Goal: Task Accomplishment & Management: Use online tool/utility

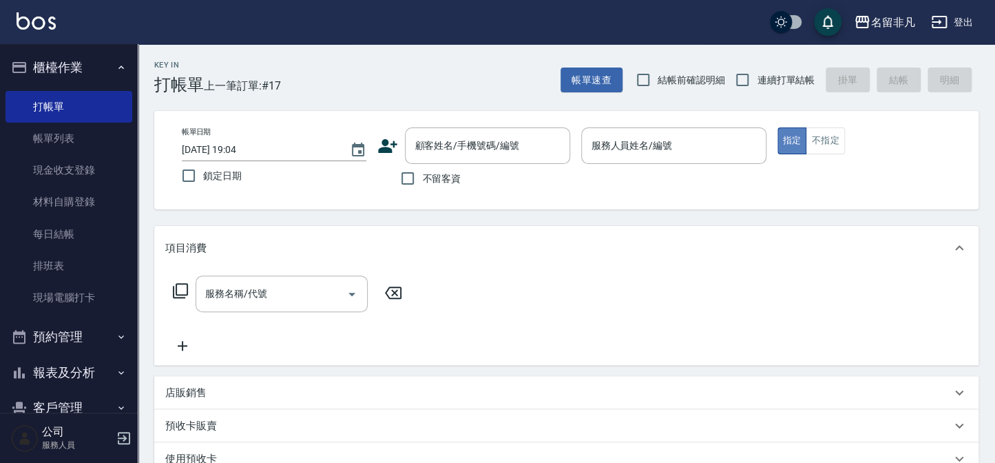
click at [790, 136] on button "指定" at bounding box center [792, 140] width 30 height 27
click at [704, 151] on input "服務人員姓名/編號" at bounding box center [673, 146] width 172 height 24
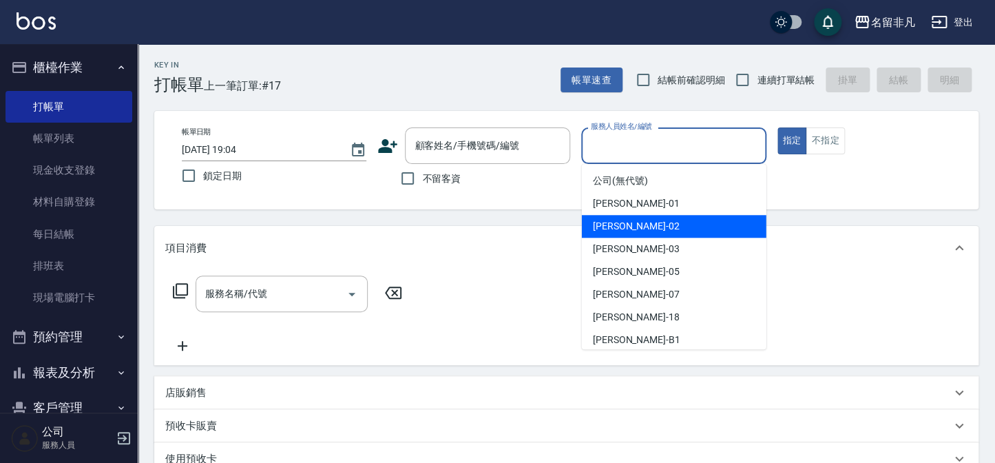
click at [622, 229] on span "[PERSON_NAME]-02" at bounding box center [636, 226] width 87 height 14
type input "[PERSON_NAME]-02"
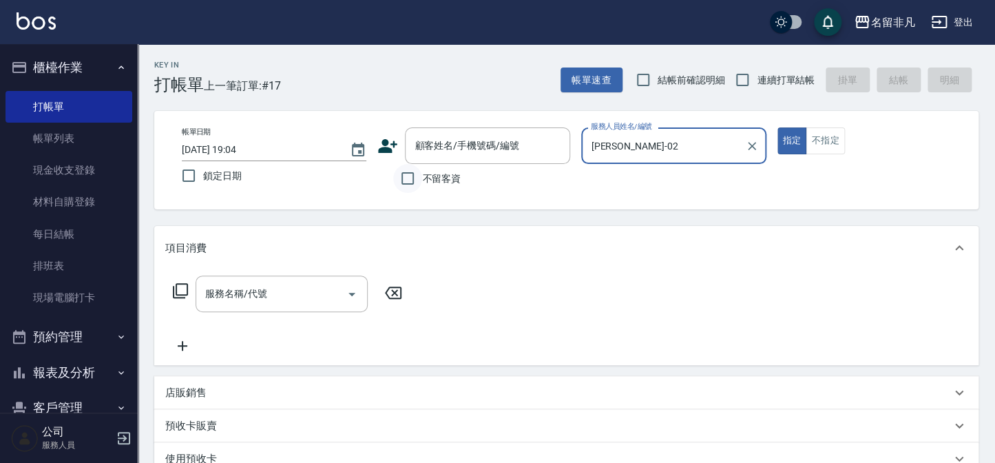
click at [406, 174] on input "不留客資" at bounding box center [407, 178] width 29 height 29
checkbox input "true"
click at [180, 285] on icon at bounding box center [180, 290] width 17 height 17
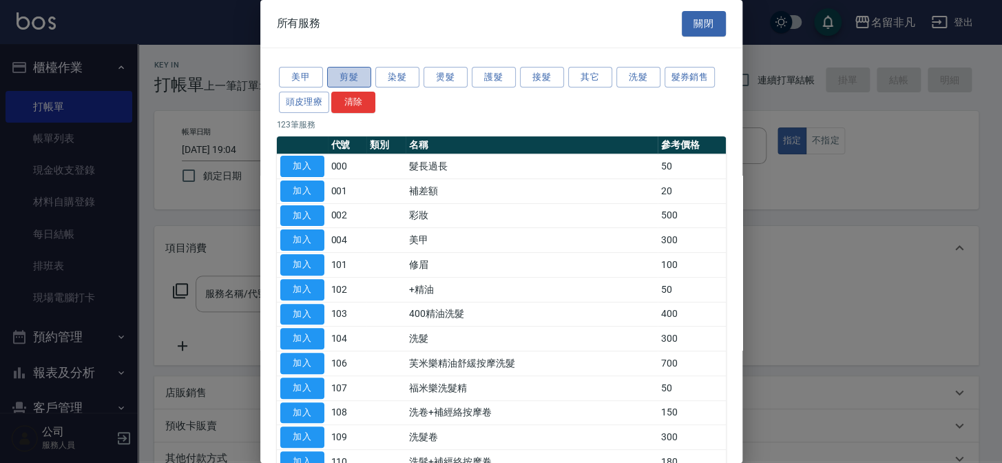
click at [350, 79] on button "剪髮" at bounding box center [349, 77] width 44 height 21
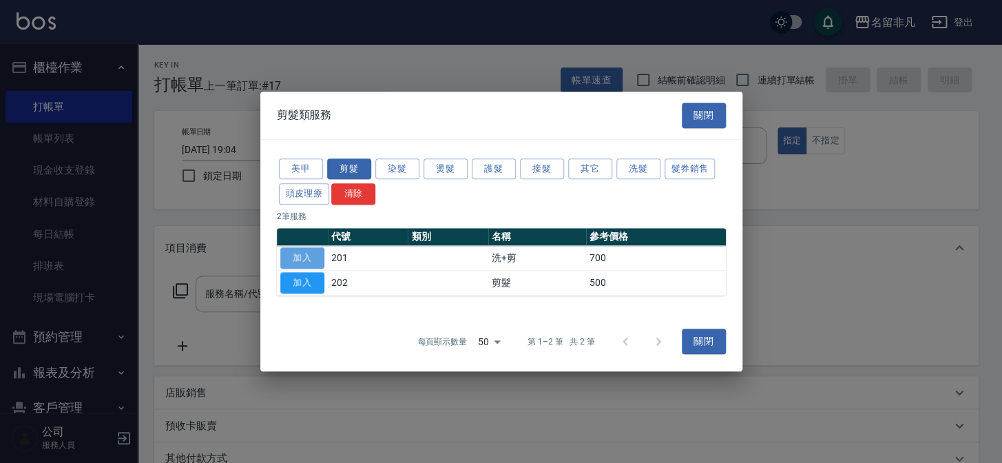
click at [311, 256] on button "加入" at bounding box center [302, 257] width 44 height 21
type input "洗+剪(201)"
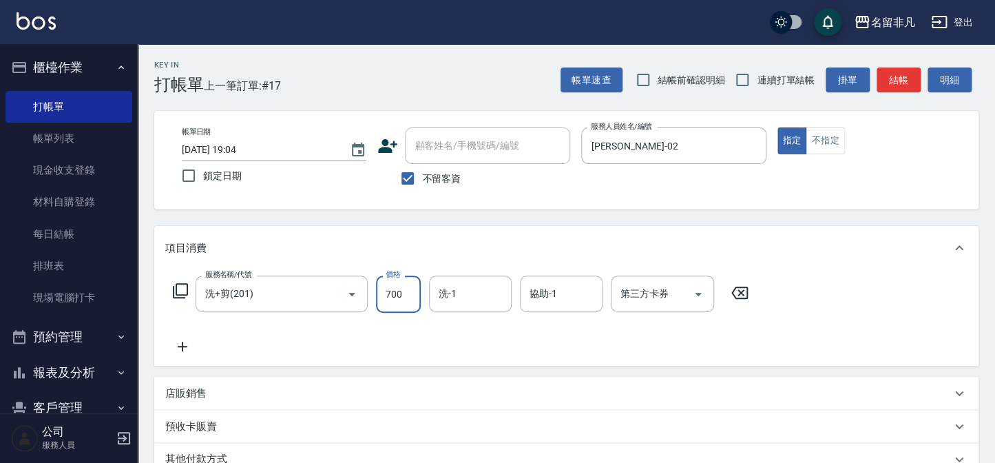
click at [408, 295] on input "700" at bounding box center [398, 293] width 45 height 37
click at [576, 448] on div "項目消費 服務名稱/代號 洗+剪(201) 服務名稱/代號 價格 66 價格 洗-1 洗-1 協助-1 協助-1 第三方卡券 第三方卡券 店販銷售 服務人員姓…" at bounding box center [566, 367] width 824 height 283
drag, startPoint x: 401, startPoint y: 286, endPoint x: 437, endPoint y: 306, distance: 40.7
click at [404, 287] on input "66" at bounding box center [398, 293] width 45 height 37
click at [389, 293] on input "6600" at bounding box center [398, 293] width 45 height 37
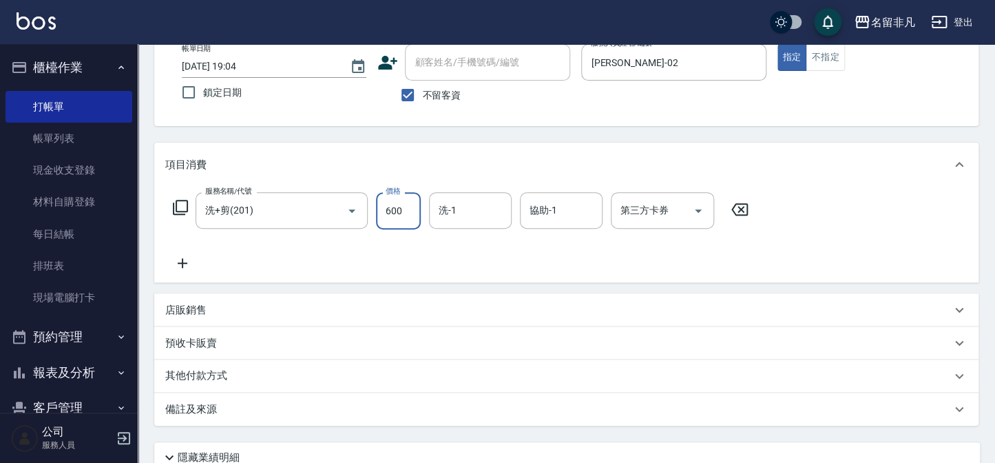
scroll to position [11, 0]
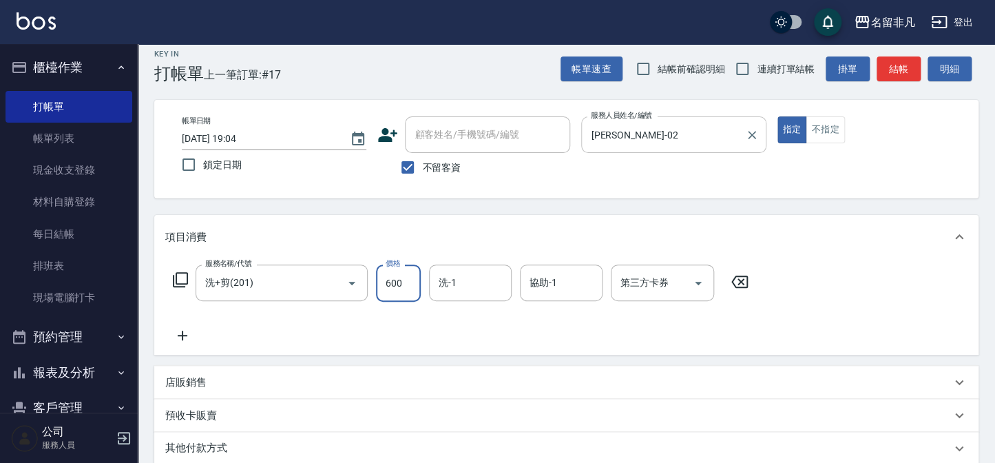
type input "600"
click at [720, 136] on input "[PERSON_NAME]-02" at bounding box center [662, 135] width 151 height 24
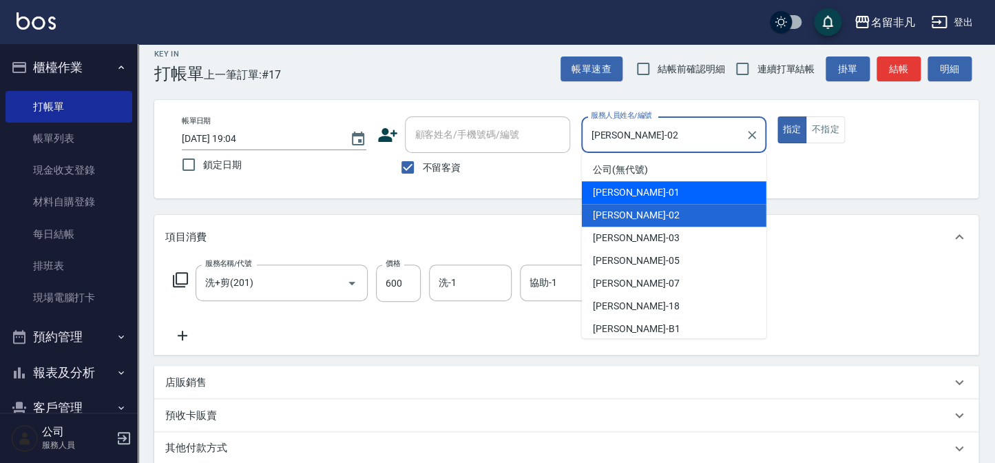
click at [650, 194] on div "[PERSON_NAME] -01" at bounding box center [674, 192] width 185 height 23
type input "[PERSON_NAME]-01"
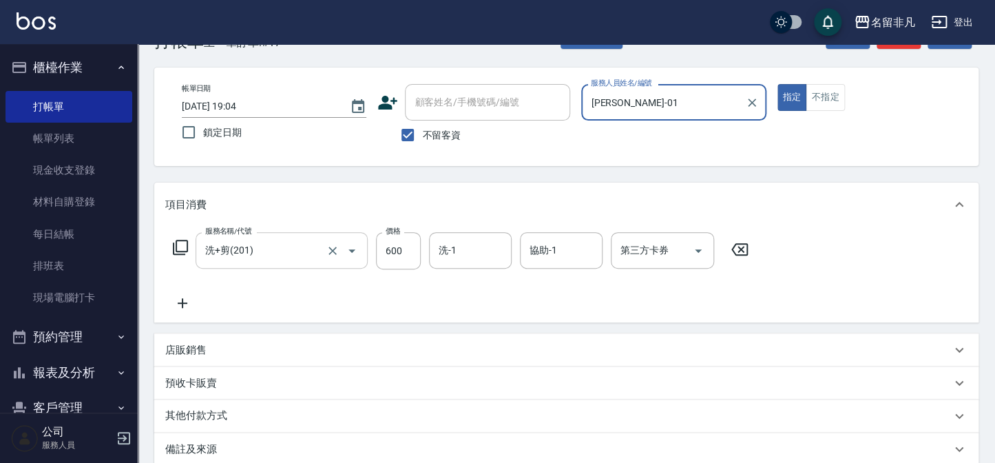
scroll to position [62, 0]
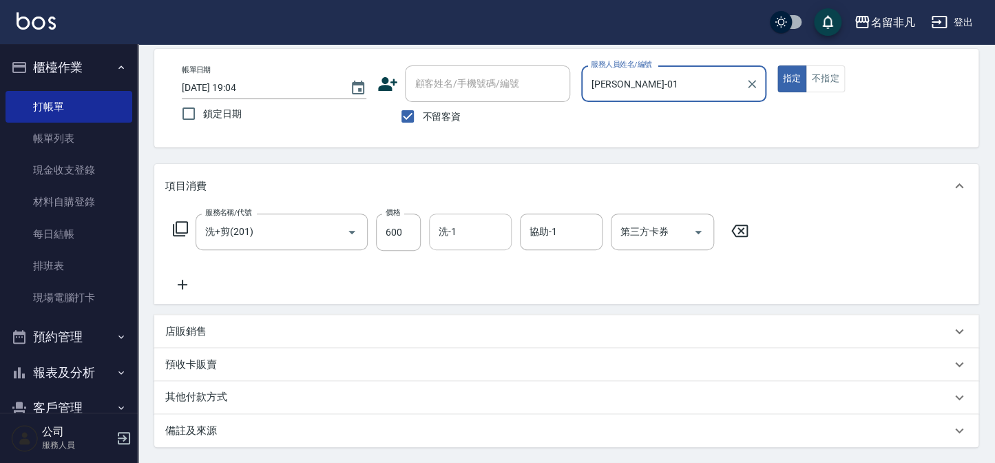
click at [478, 222] on input "洗-1" at bounding box center [470, 232] width 70 height 24
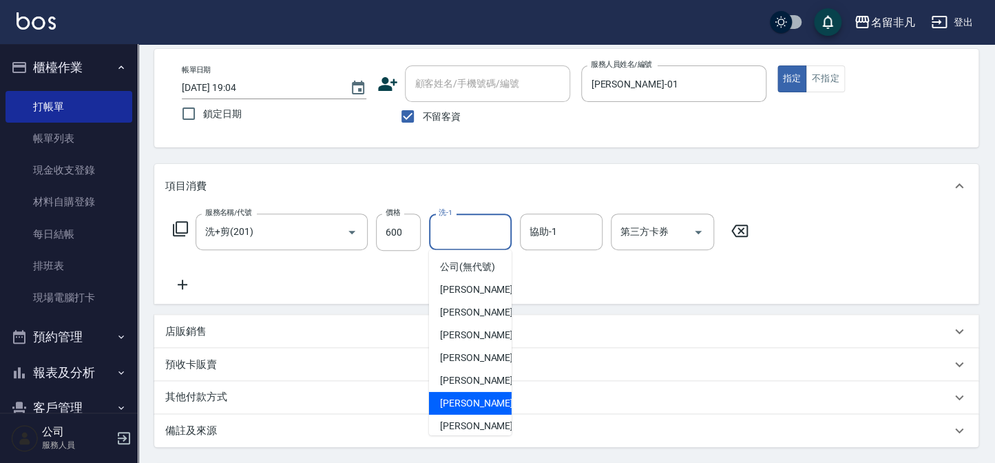
click at [468, 410] on span "[PERSON_NAME]-18" at bounding box center [483, 403] width 87 height 14
type input "[PERSON_NAME]-18"
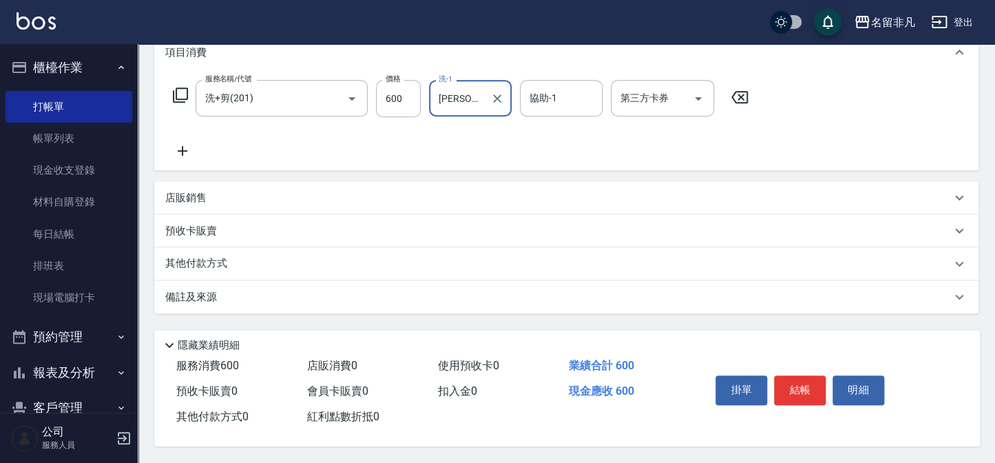
scroll to position [199, 0]
click at [795, 387] on button "結帳" at bounding box center [800, 389] width 52 height 29
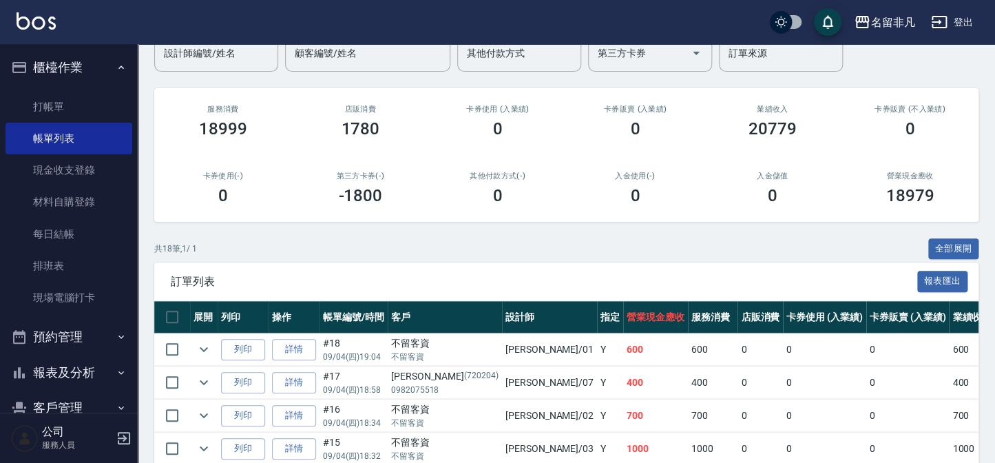
scroll to position [187, 0]
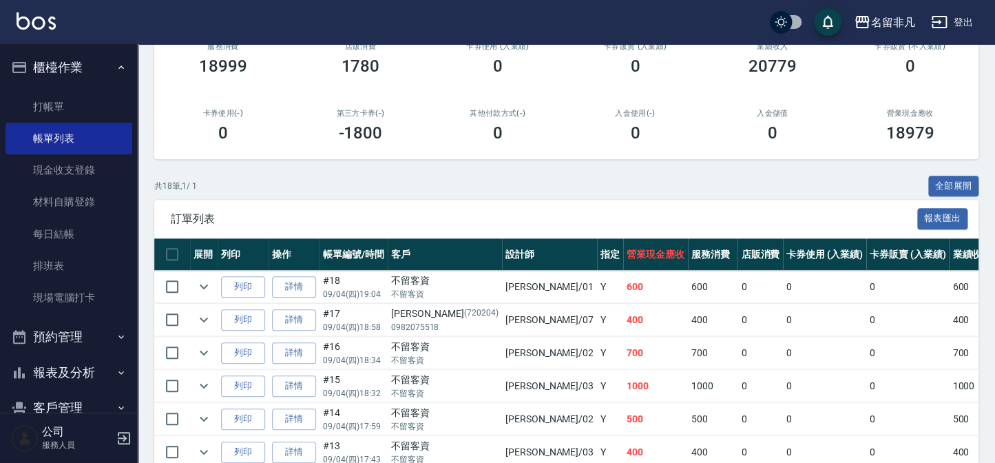
drag, startPoint x: 91, startPoint y: 105, endPoint x: 238, endPoint y: 110, distance: 146.8
click at [92, 105] on link "打帳單" at bounding box center [69, 107] width 127 height 32
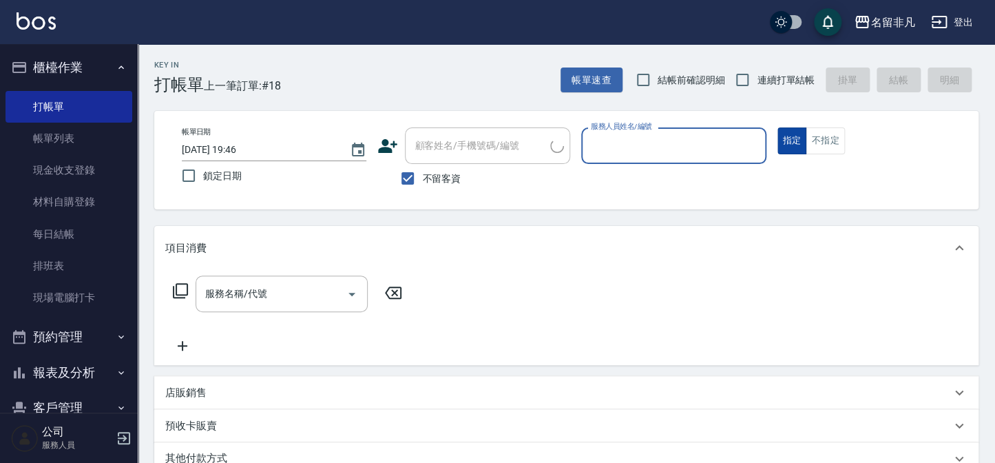
click at [782, 140] on button "指定" at bounding box center [792, 140] width 30 height 27
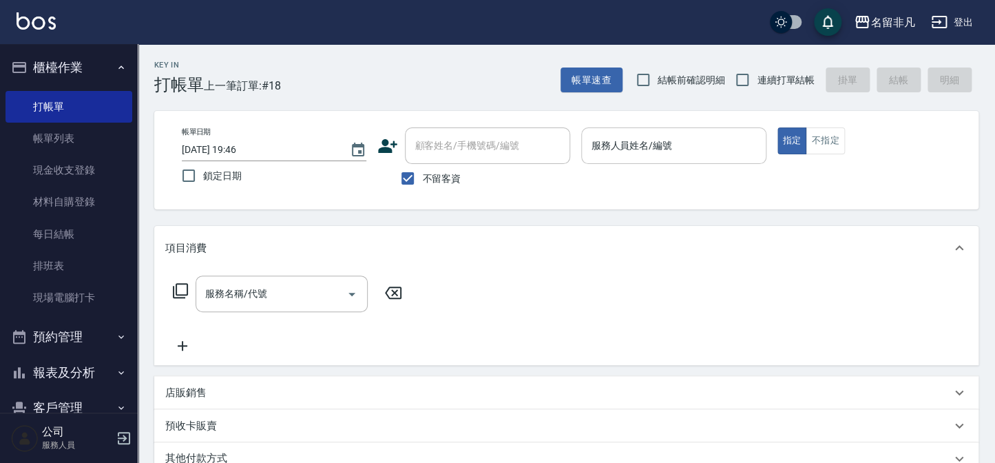
click at [619, 145] on div "服務人員姓名/編號 服務人員姓名/編號" at bounding box center [673, 145] width 185 height 36
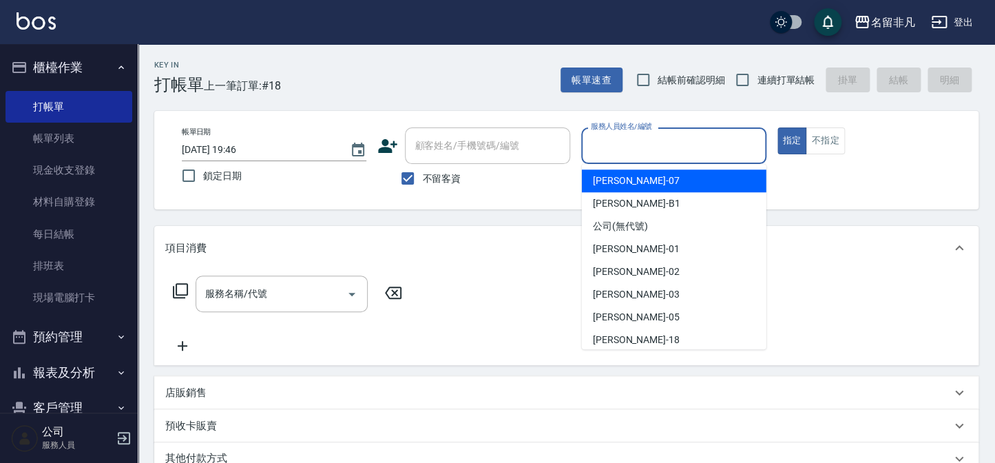
click at [609, 174] on span "[PERSON_NAME]-07" at bounding box center [636, 181] width 87 height 14
type input "[PERSON_NAME]-07"
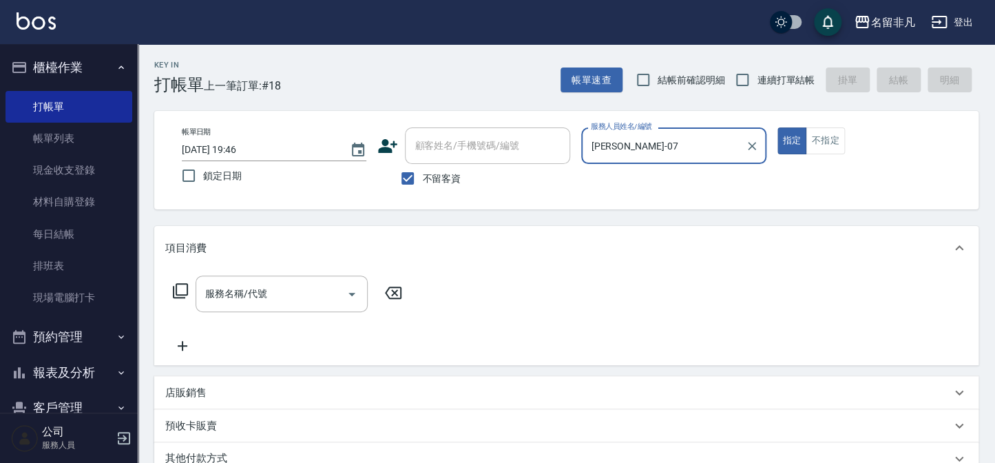
drag, startPoint x: 408, startPoint y: 178, endPoint x: 415, endPoint y: 163, distance: 16.9
click at [408, 176] on input "不留客資" at bounding box center [407, 178] width 29 height 29
checkbox input "false"
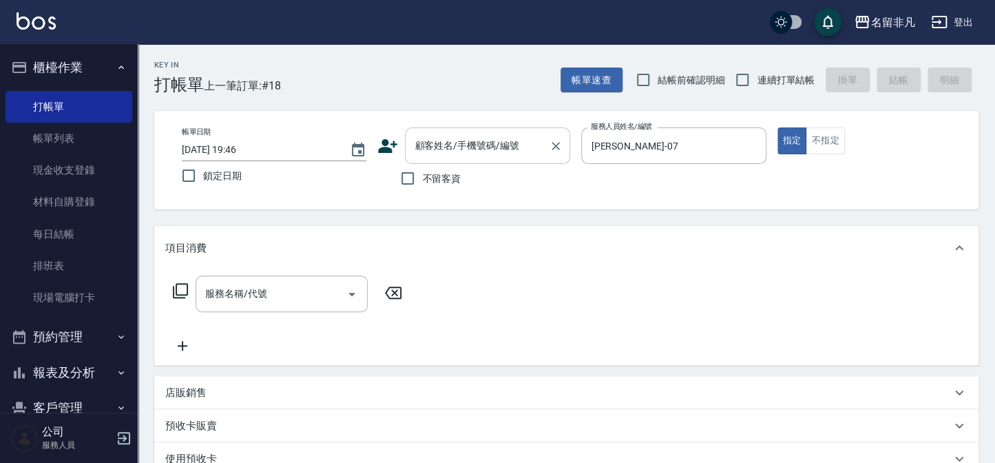
click at [421, 153] on input "顧客姓名/手機號碼/編號" at bounding box center [477, 146] width 132 height 24
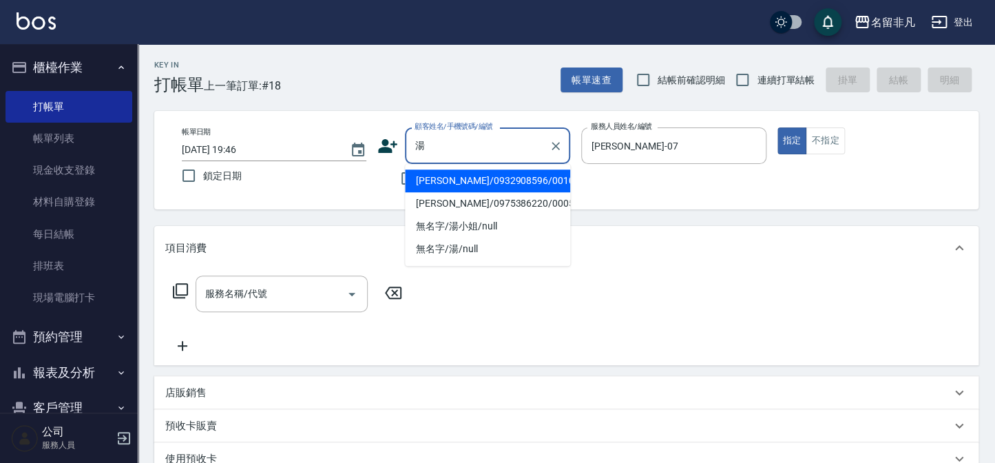
click at [476, 174] on li "[PERSON_NAME]/0932908596/0010270" at bounding box center [487, 180] width 165 height 23
type input "[PERSON_NAME]/0932908596/0010270"
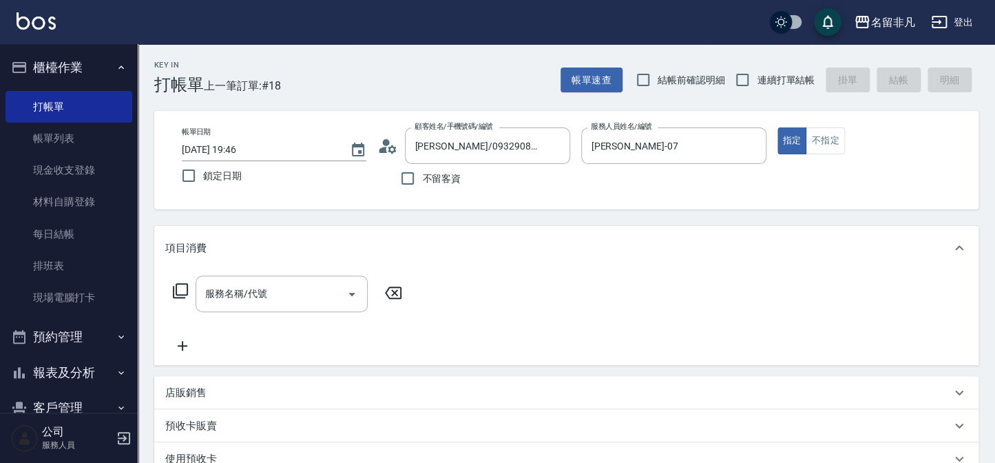
click at [180, 289] on icon at bounding box center [180, 290] width 17 height 17
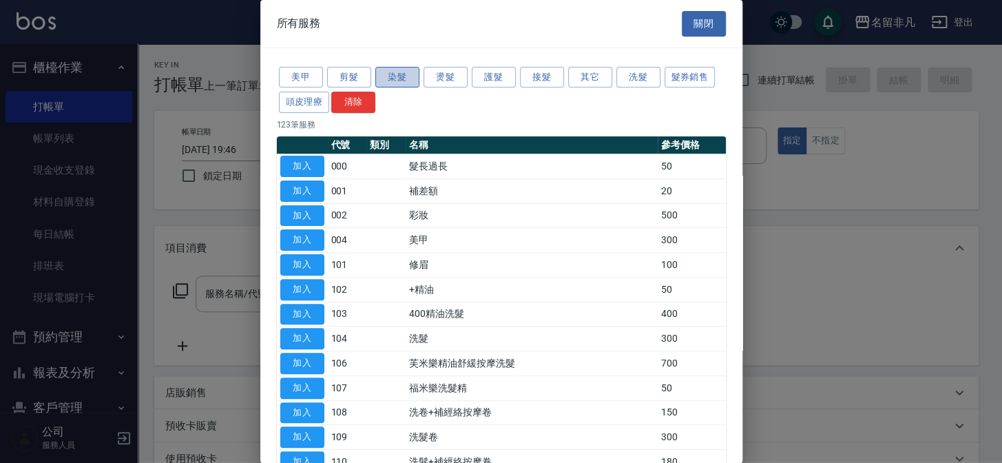
click at [399, 79] on button "染髮" at bounding box center [397, 77] width 44 height 21
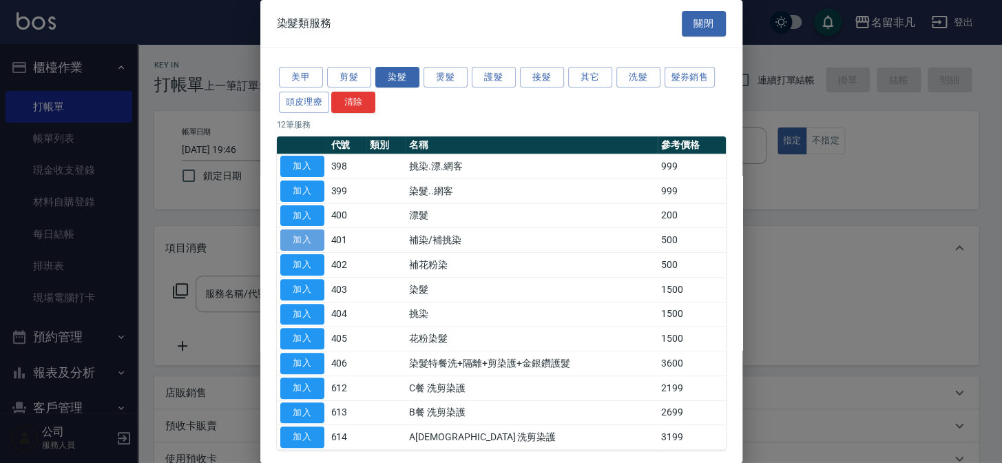
click at [299, 234] on button "加入" at bounding box center [302, 239] width 44 height 21
type input "補染/補挑染(401)"
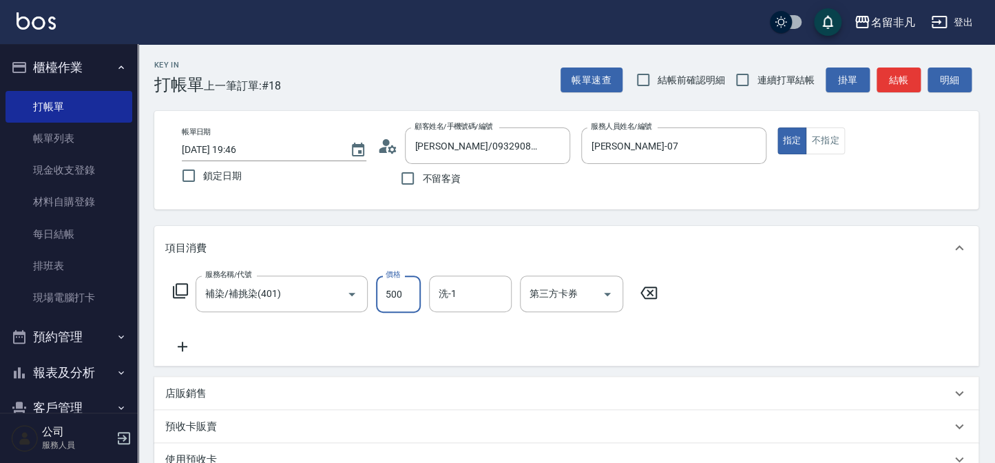
drag, startPoint x: 414, startPoint y: 294, endPoint x: 406, endPoint y: 291, distance: 8.1
click at [414, 294] on input "500" at bounding box center [398, 293] width 45 height 37
click at [389, 295] on input "6600" at bounding box center [398, 293] width 45 height 37
type input "600"
click at [176, 290] on icon at bounding box center [180, 290] width 15 height 15
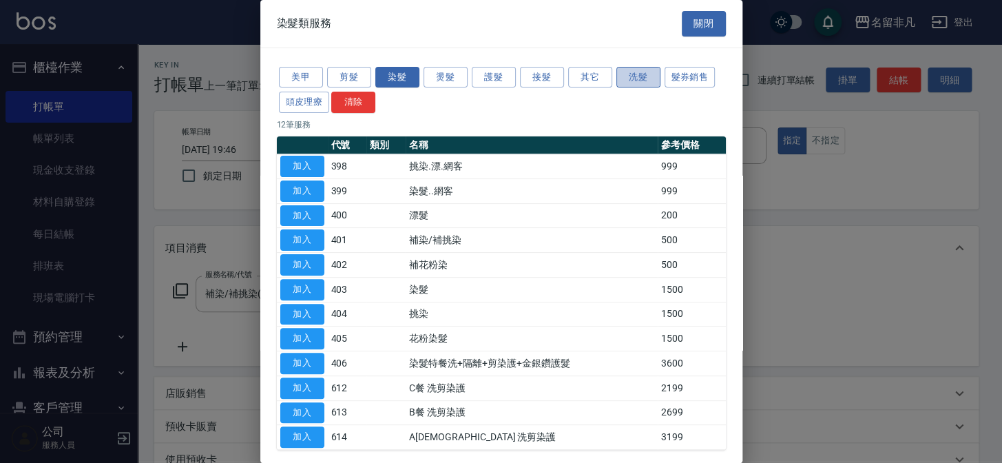
click at [639, 81] on button "洗髮" at bounding box center [638, 77] width 44 height 21
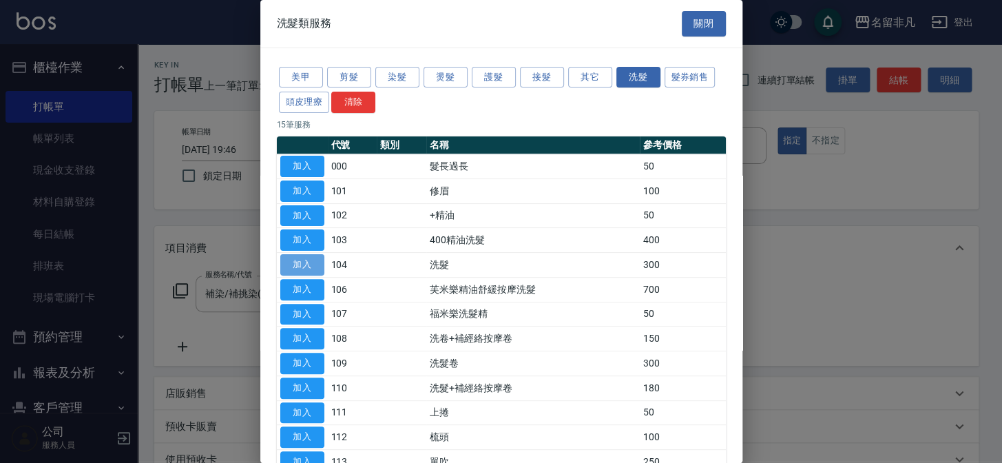
click at [309, 263] on button "加入" at bounding box center [302, 264] width 44 height 21
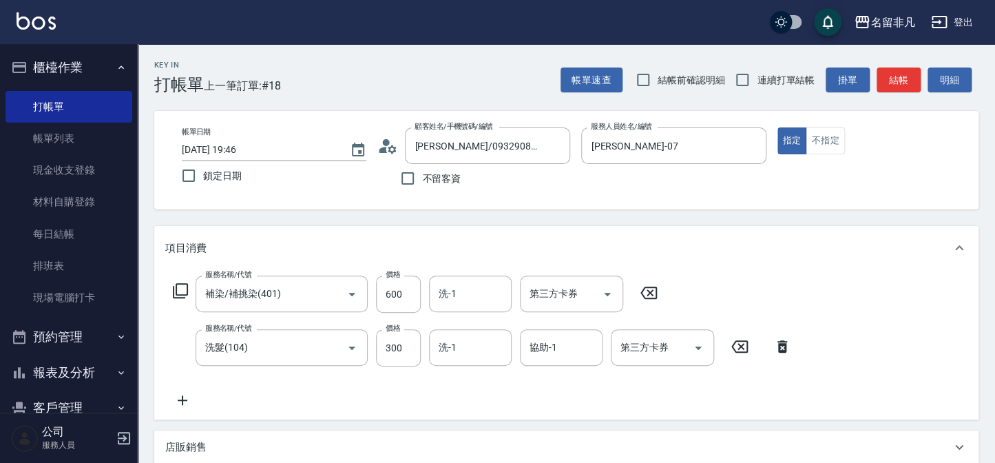
click at [178, 291] on icon at bounding box center [180, 290] width 17 height 17
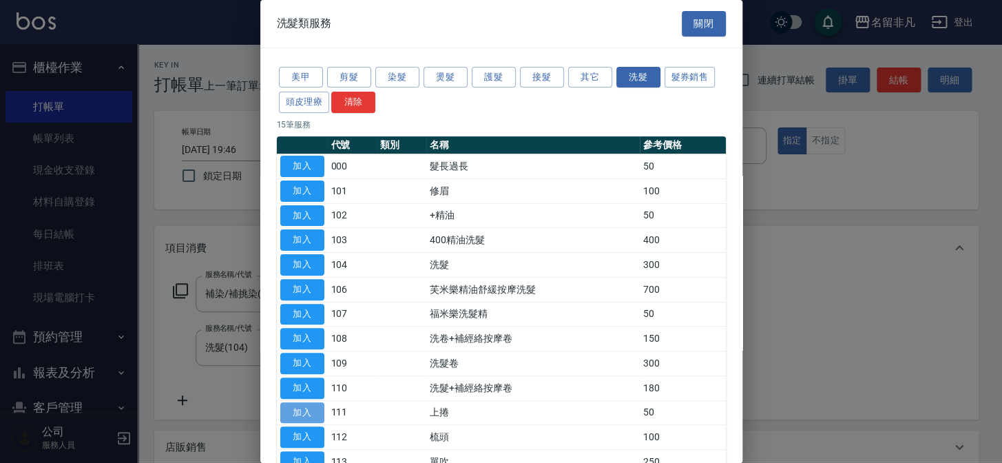
click at [295, 410] on button "加入" at bounding box center [302, 412] width 44 height 21
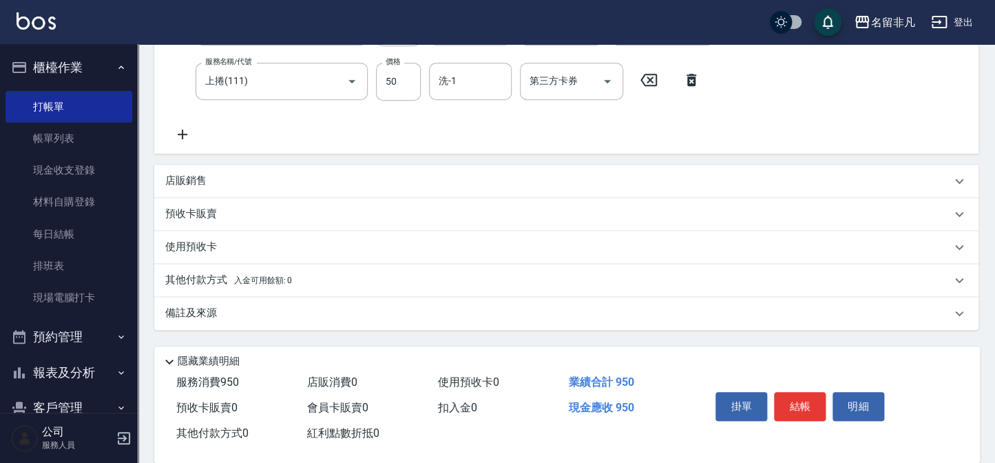
scroll to position [339, 0]
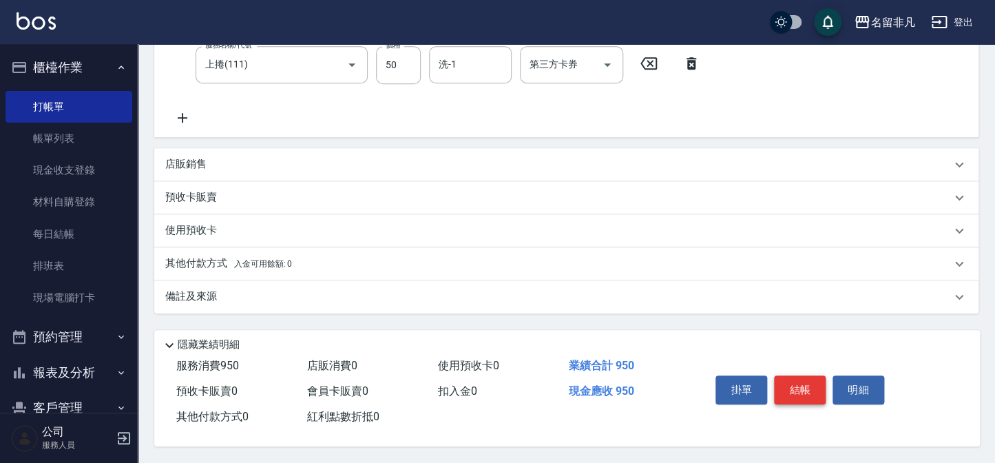
click at [804, 380] on button "結帳" at bounding box center [800, 389] width 52 height 29
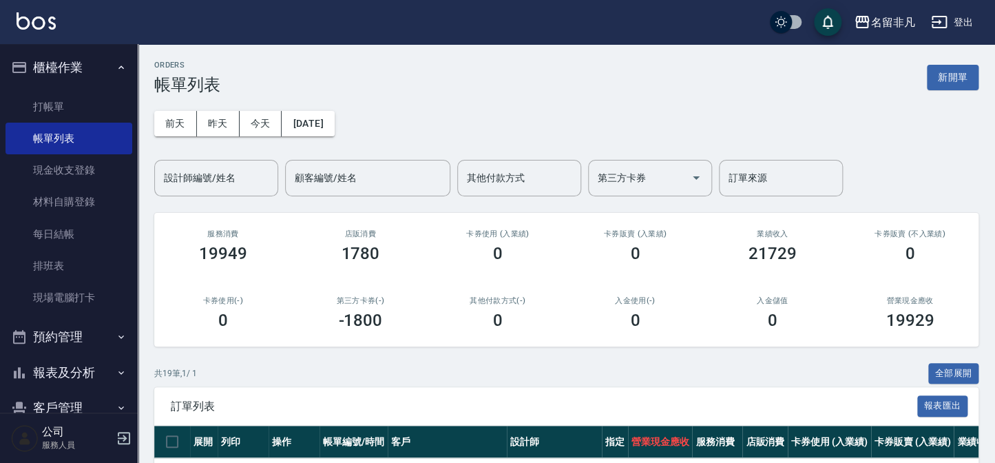
click at [66, 67] on button "櫃檯作業" at bounding box center [69, 68] width 127 height 36
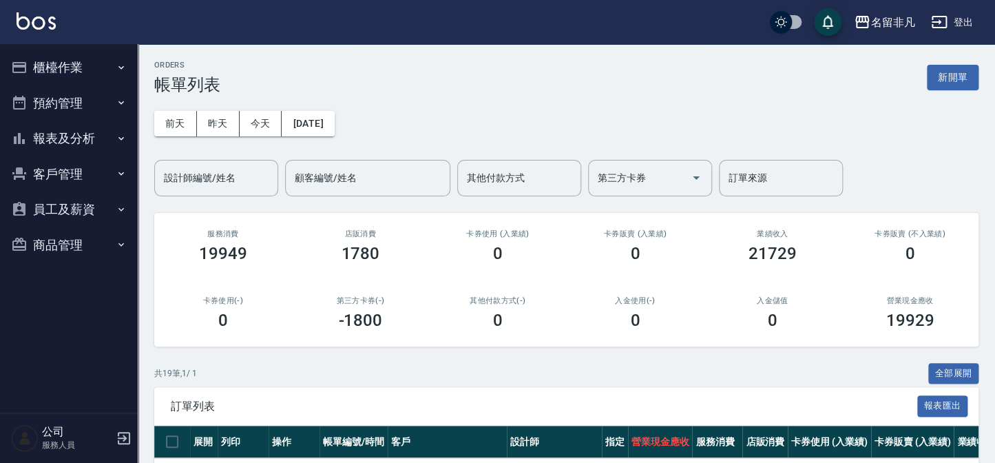
click at [50, 125] on button "報表及分析" at bounding box center [69, 139] width 127 height 36
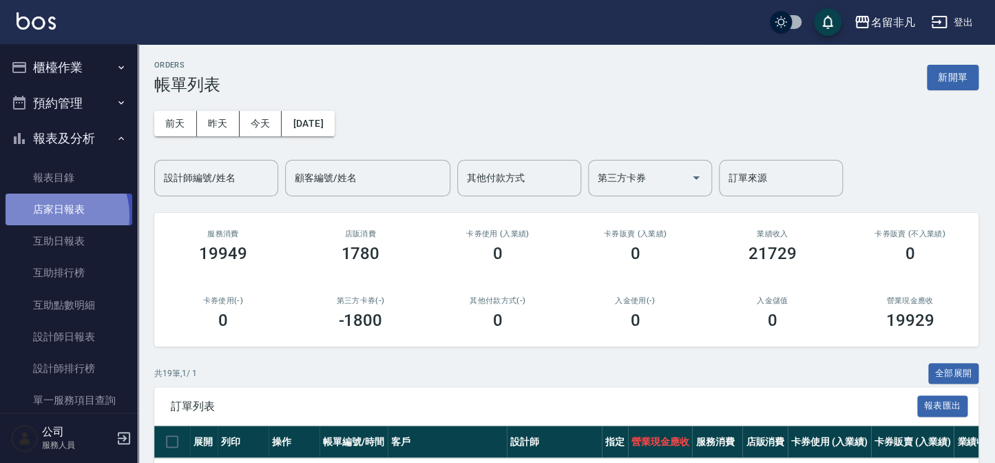
click at [52, 216] on link "店家日報表" at bounding box center [69, 210] width 127 height 32
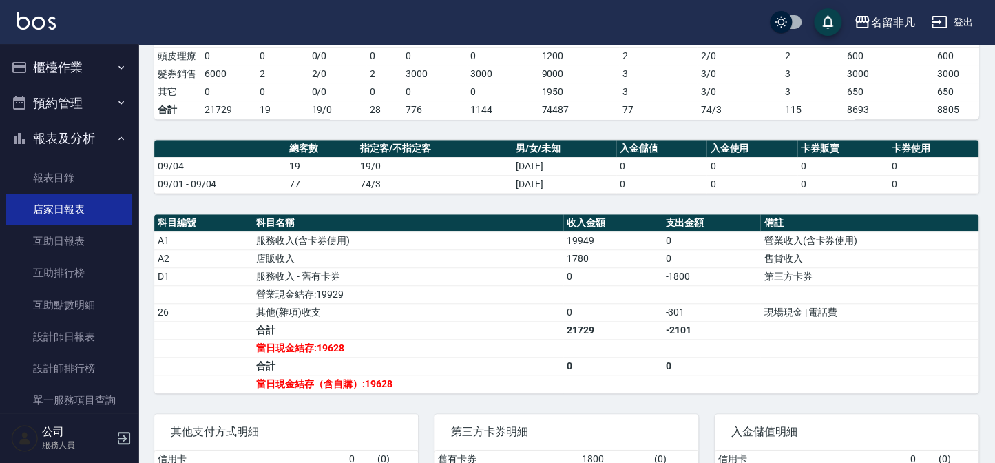
scroll to position [313, 0]
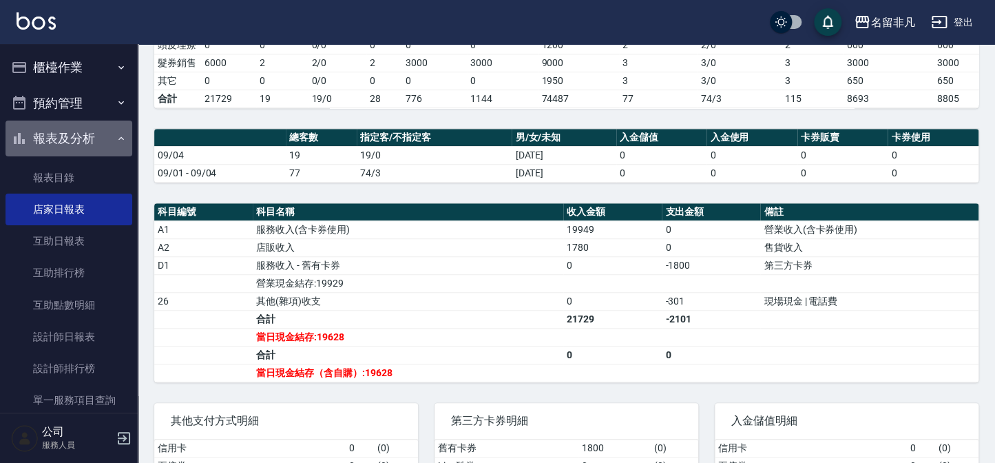
click at [90, 136] on button "報表及分析" at bounding box center [69, 139] width 127 height 36
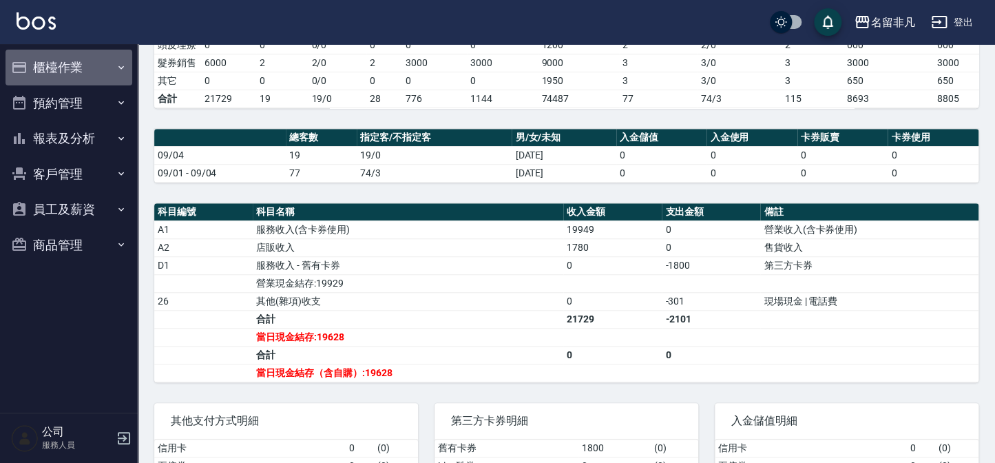
click at [77, 69] on button "櫃檯作業" at bounding box center [69, 68] width 127 height 36
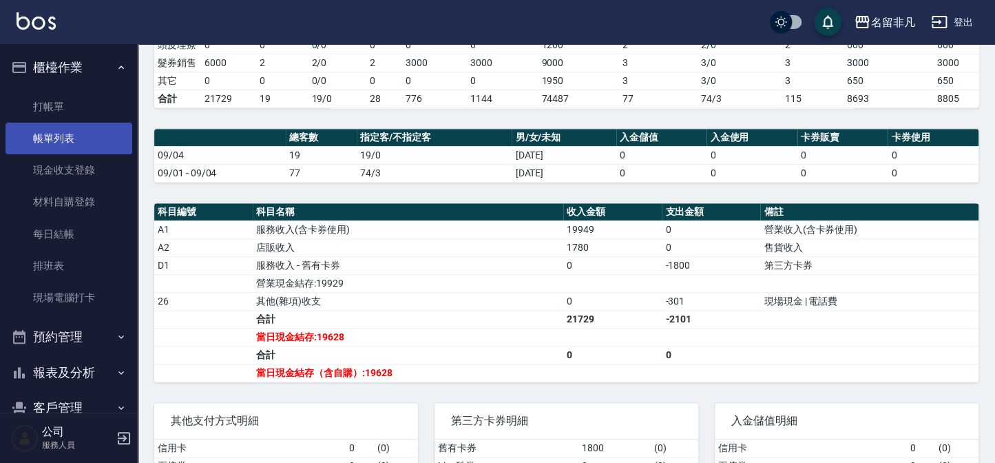
click at [85, 144] on link "帳單列表" at bounding box center [69, 139] width 127 height 32
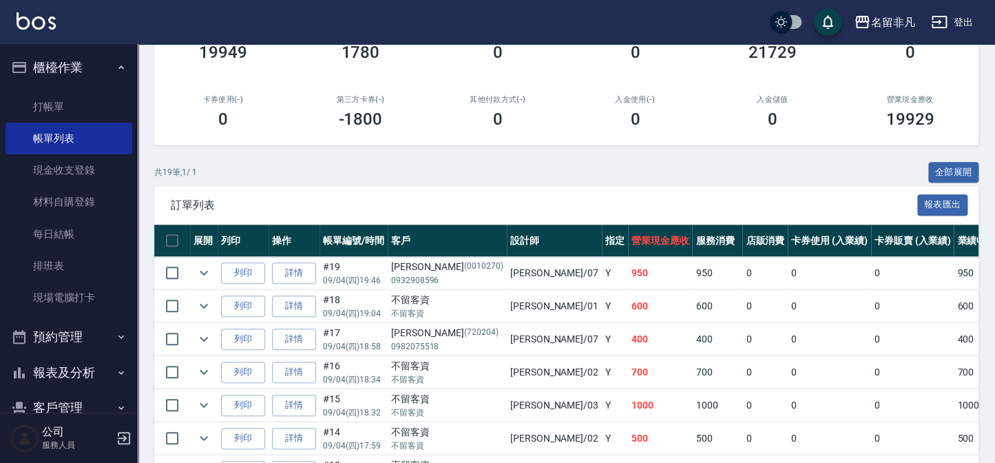
scroll to position [250, 0]
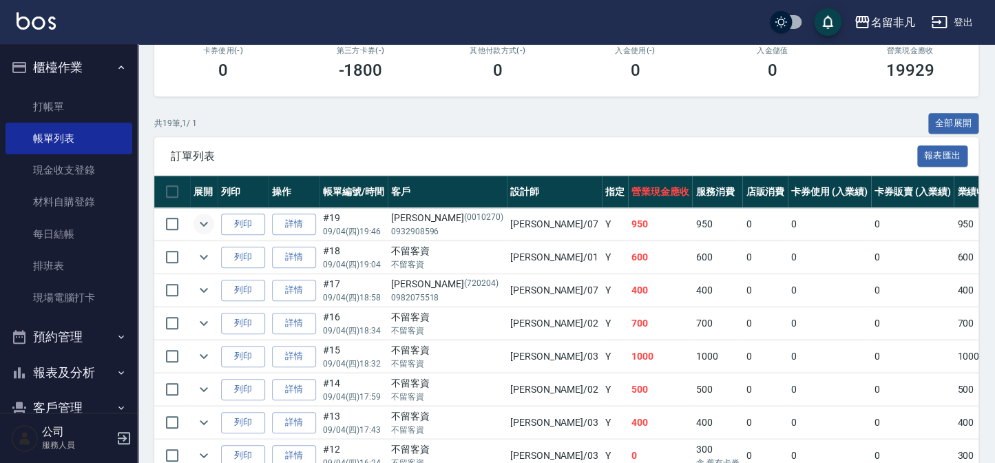
click at [207, 227] on icon "expand row" at bounding box center [204, 224] width 17 height 17
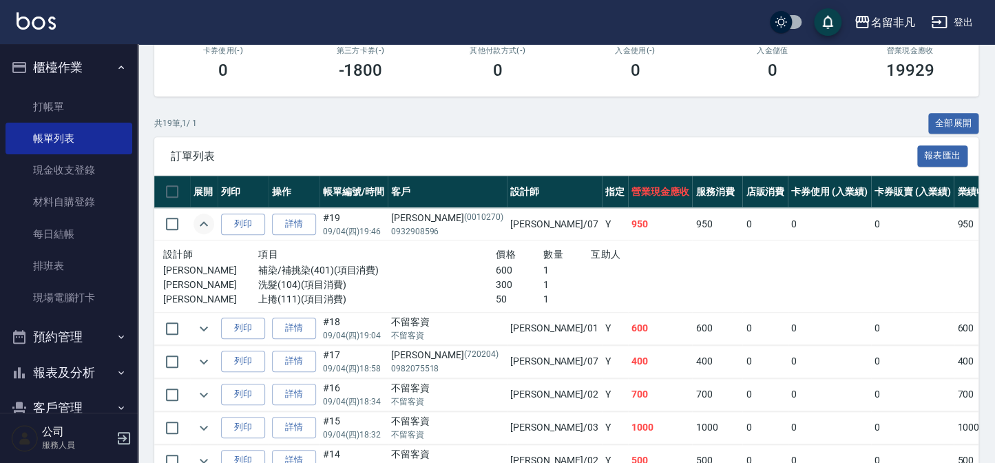
click at [207, 227] on icon "expand row" at bounding box center [204, 224] width 17 height 17
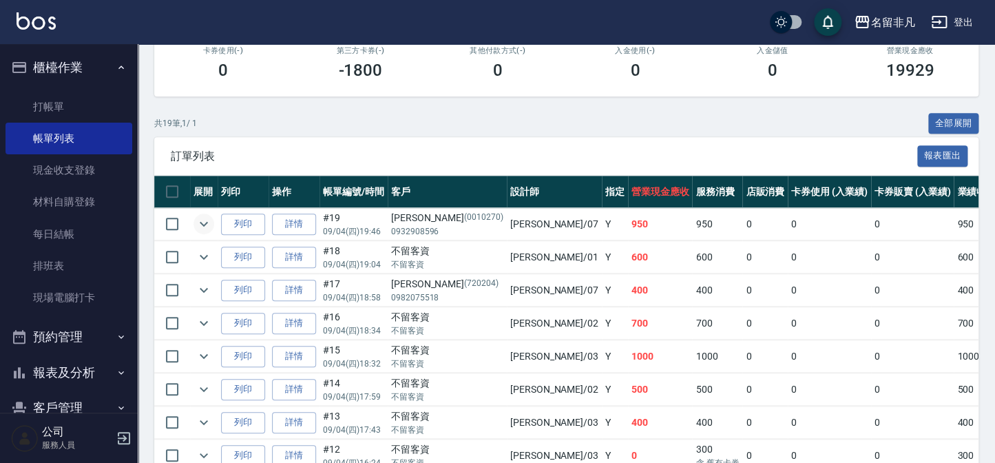
click at [67, 72] on button "櫃檯作業" at bounding box center [69, 68] width 127 height 36
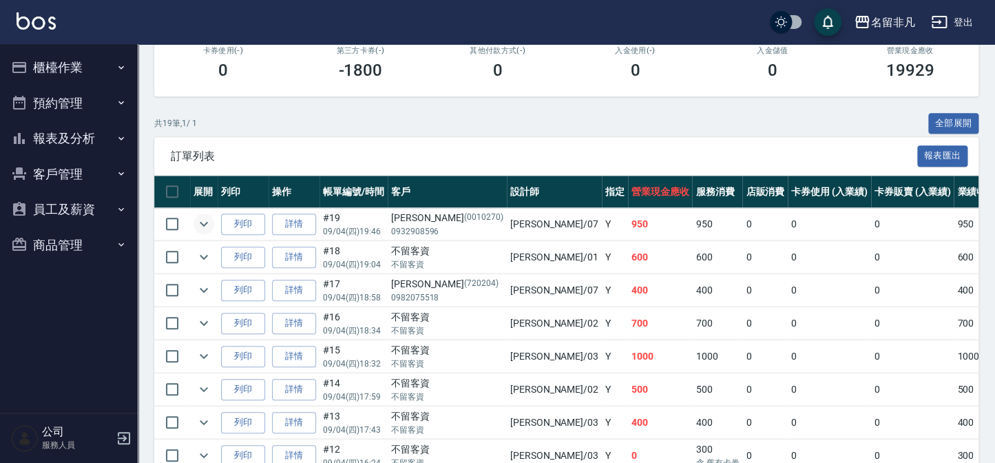
click at [81, 138] on button "報表及分析" at bounding box center [69, 139] width 127 height 36
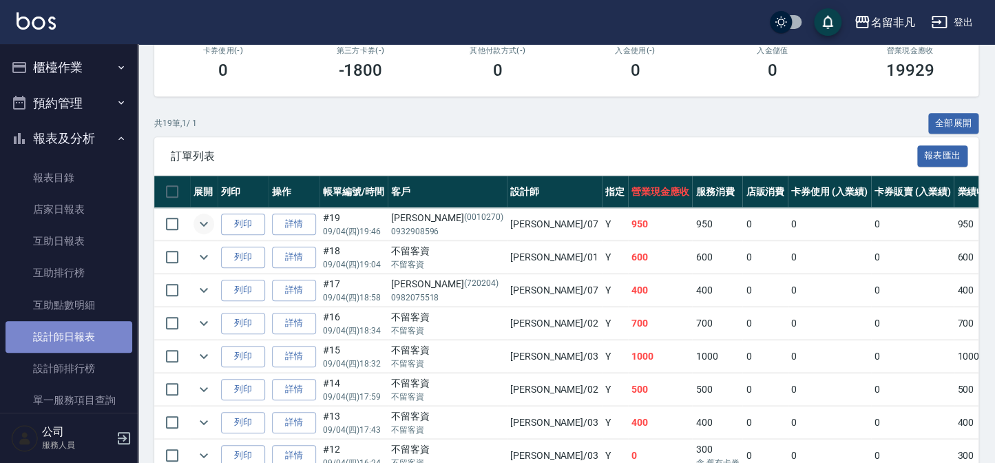
click at [91, 328] on link "設計師日報表" at bounding box center [69, 337] width 127 height 32
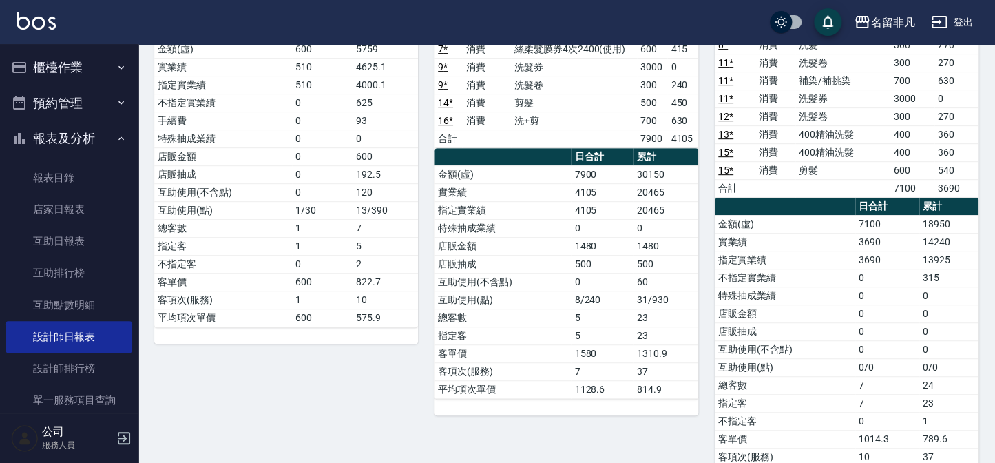
scroll to position [84, 0]
